Goal: Transaction & Acquisition: Purchase product/service

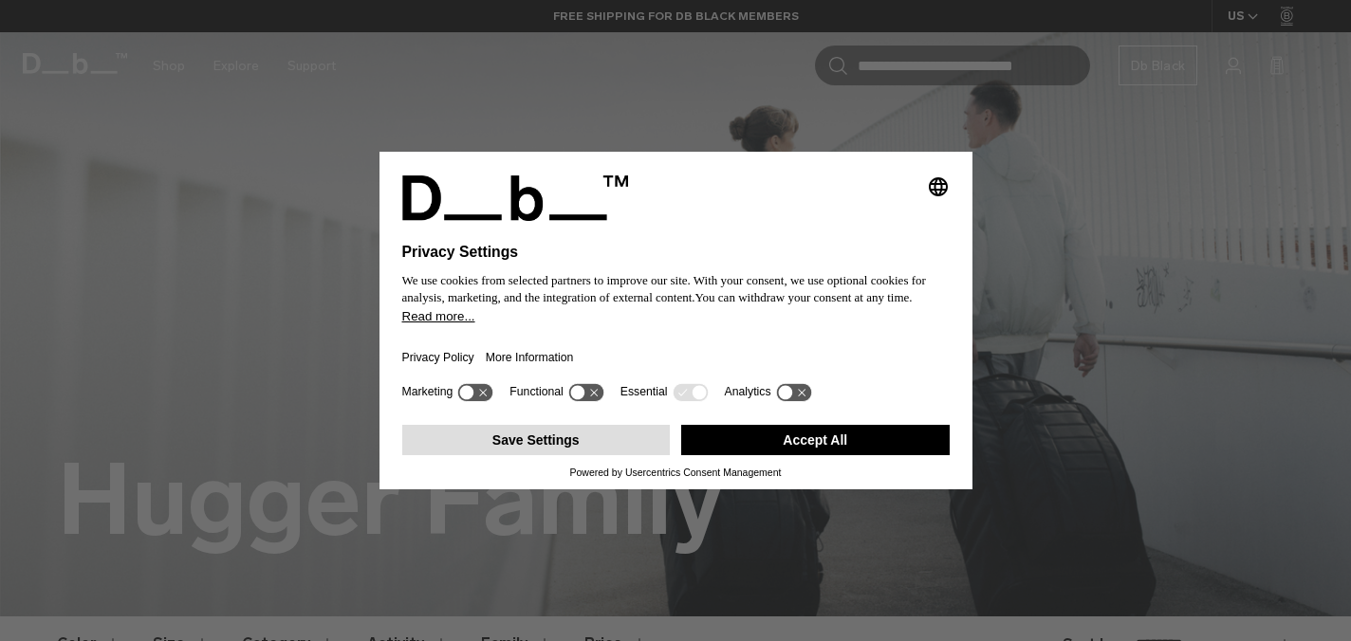
click at [604, 452] on button "Save Settings" at bounding box center [536, 440] width 268 height 30
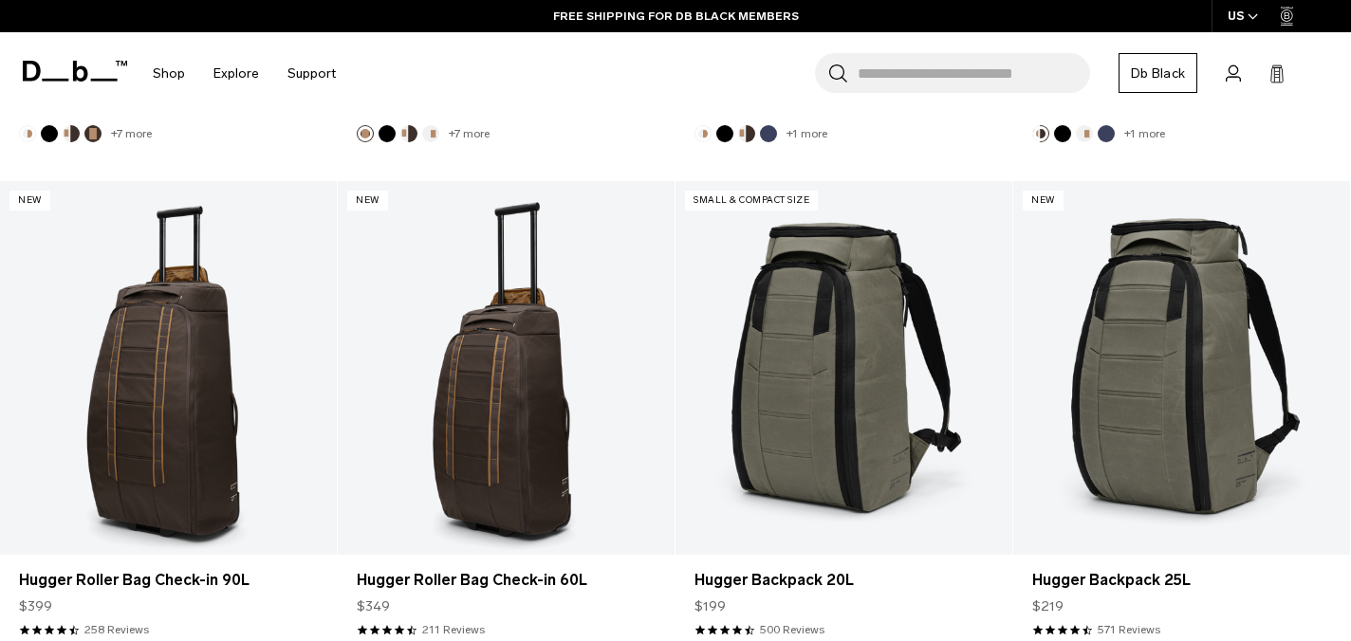
scroll to position [3166, 0]
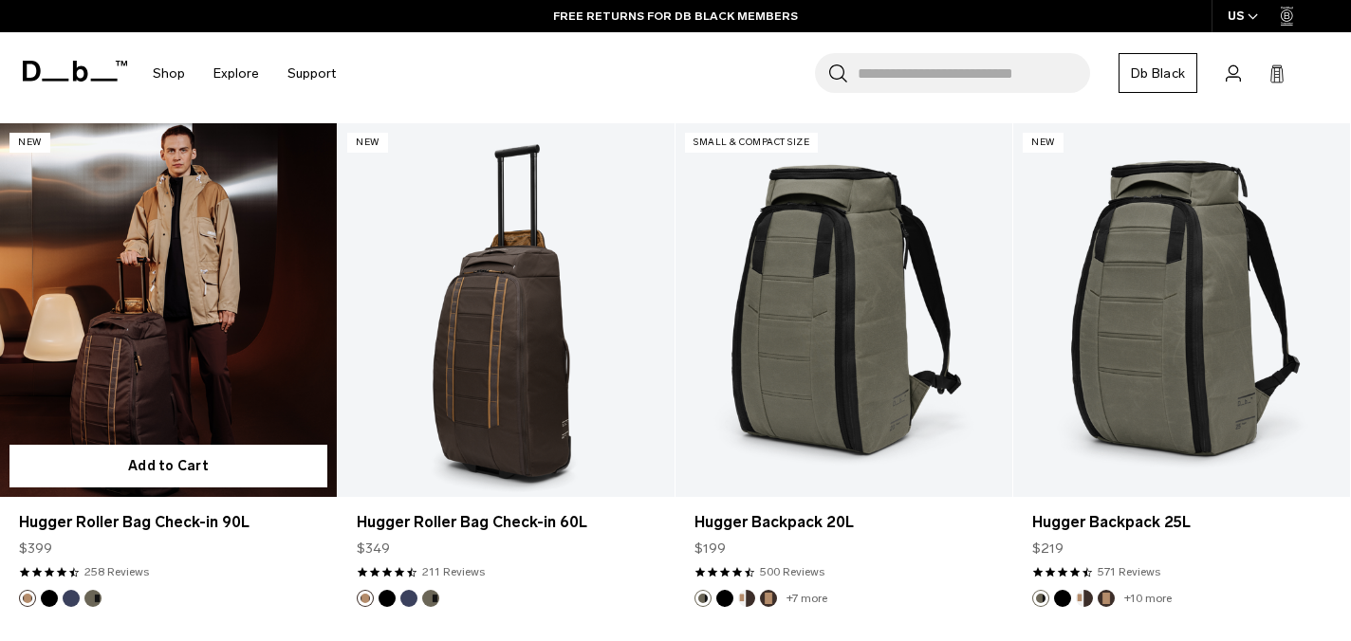
click at [169, 297] on link "Hugger Roller Bag Check-in 90L" at bounding box center [168, 310] width 337 height 374
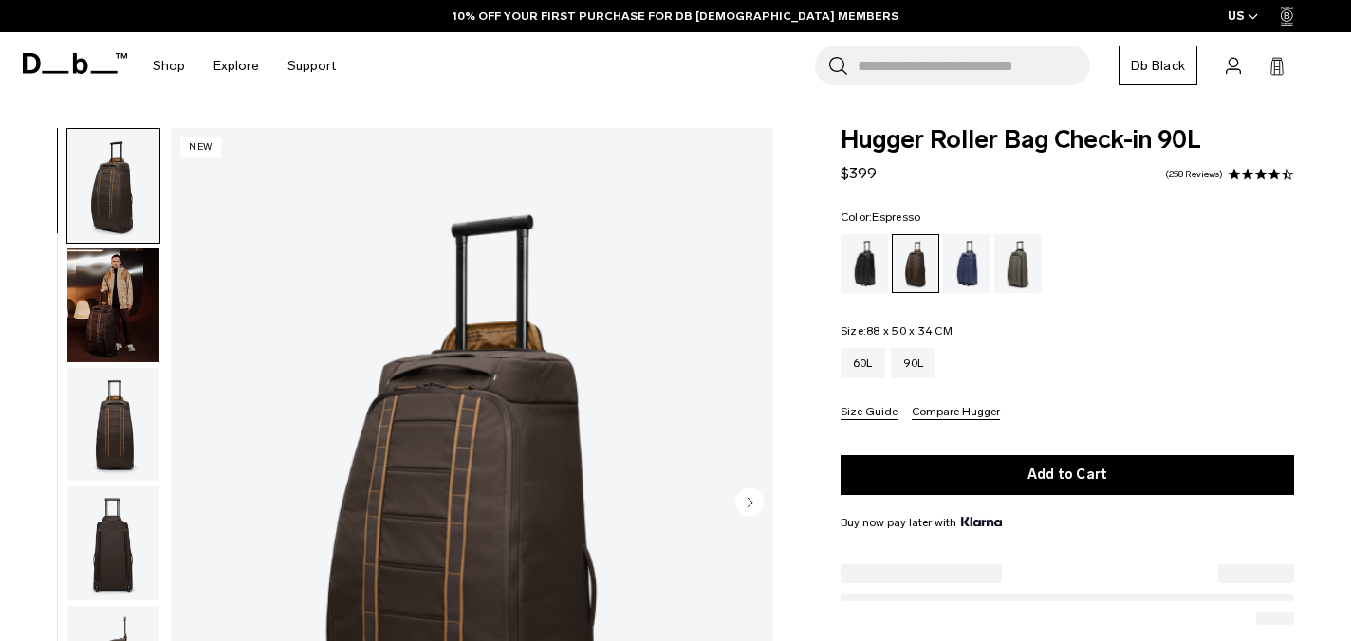
click at [103, 321] on img "button" at bounding box center [113, 306] width 92 height 114
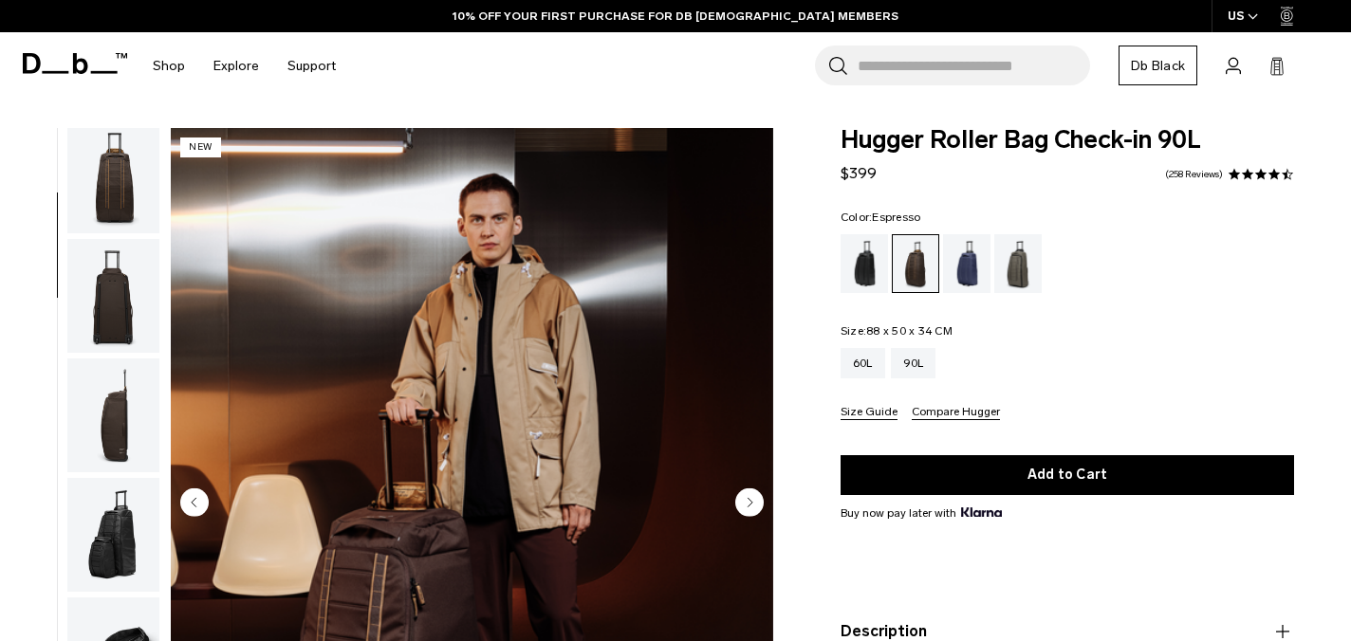
scroll to position [112, 0]
